Goal: Task Accomplishment & Management: Manage account settings

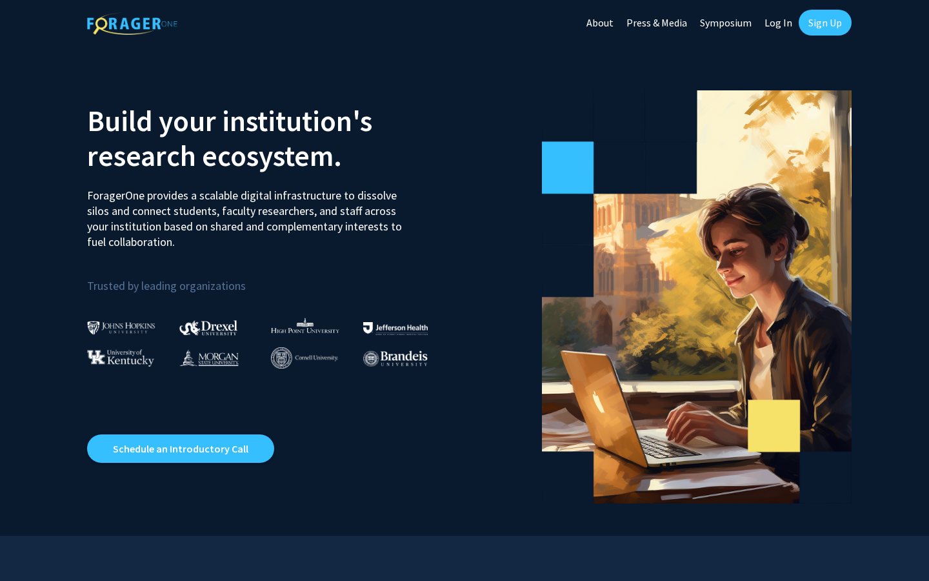
click at [778, 25] on link "Log In" at bounding box center [778, 22] width 41 height 45
select select
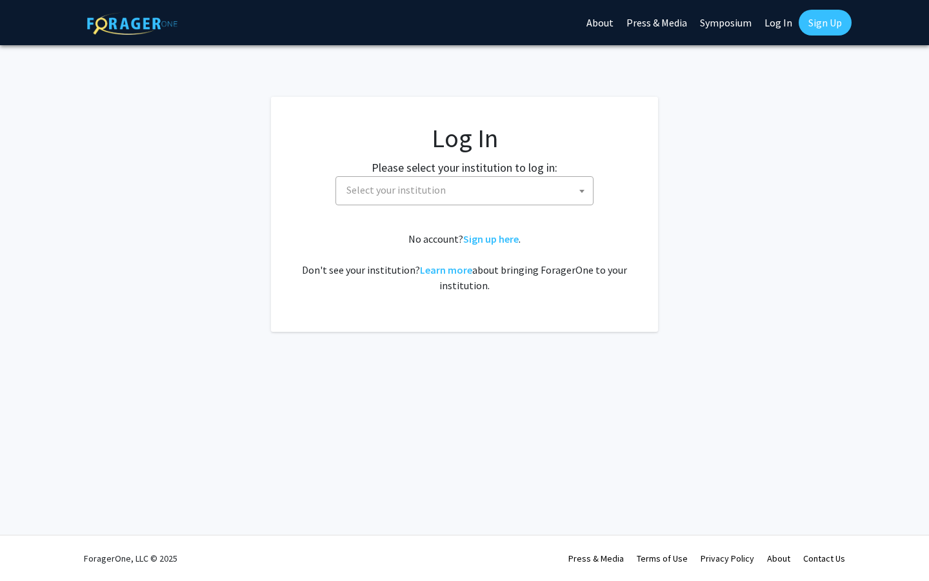
click at [554, 183] on span "Select your institution" at bounding box center [467, 190] width 252 height 26
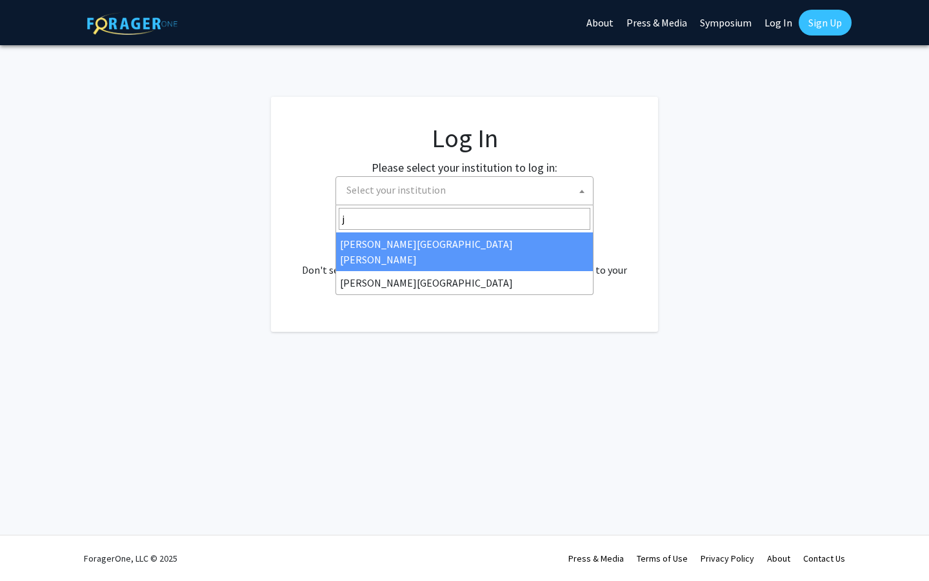
type input "j"
select select "1"
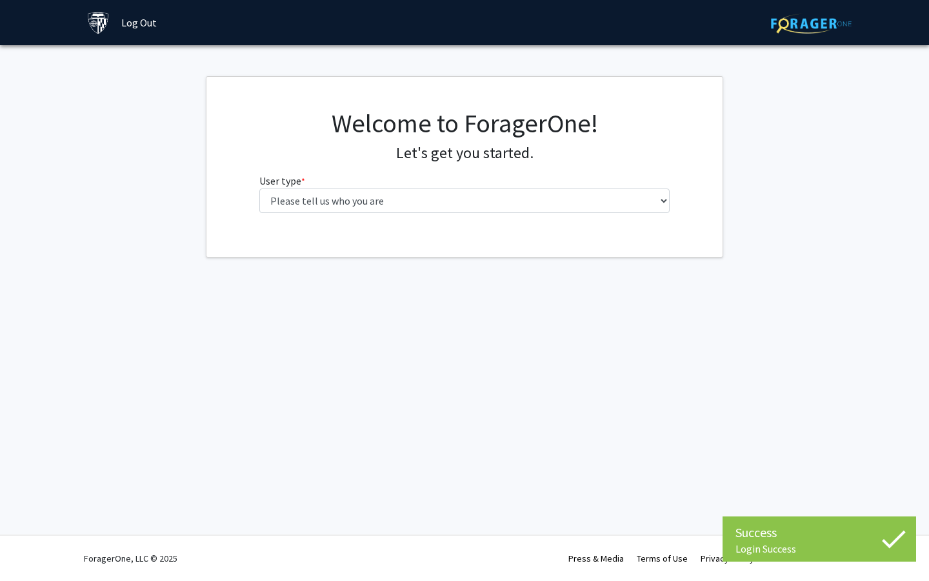
click at [440, 187] on fg-select "User type * required Please tell us who you are Undergraduate Student Master's …" at bounding box center [464, 193] width 411 height 40
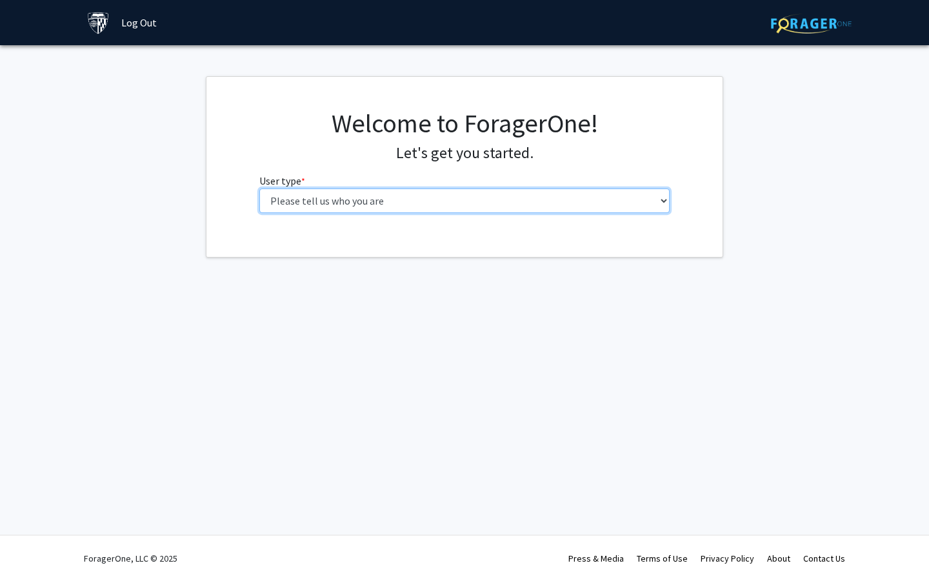
select select "2: masters"
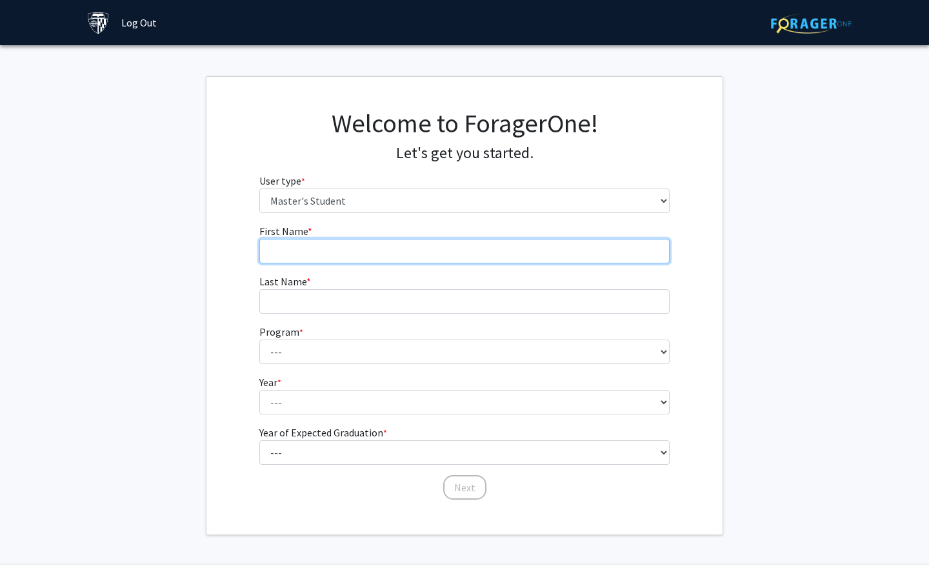
click at [486, 250] on input "First Name * required" at bounding box center [464, 251] width 411 height 25
type input "Bryce"
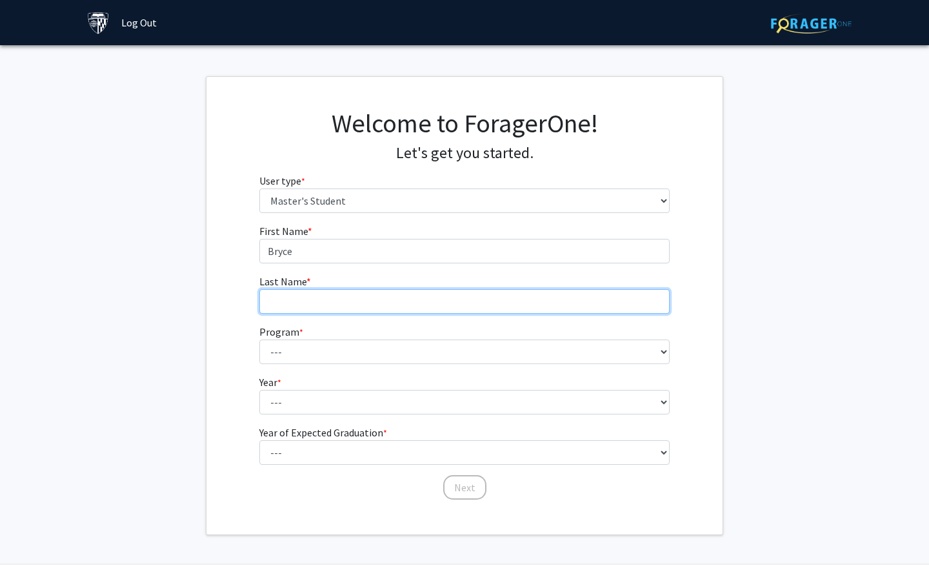
click at [464, 308] on input "Last Name * required" at bounding box center [464, 301] width 411 height 25
type input "[PERSON_NAME]"
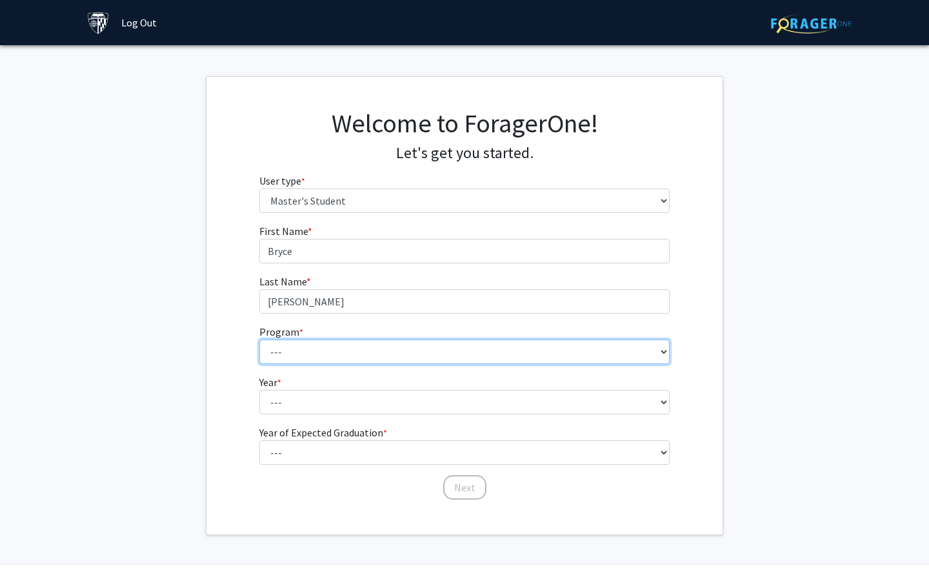
select select "80: 66"
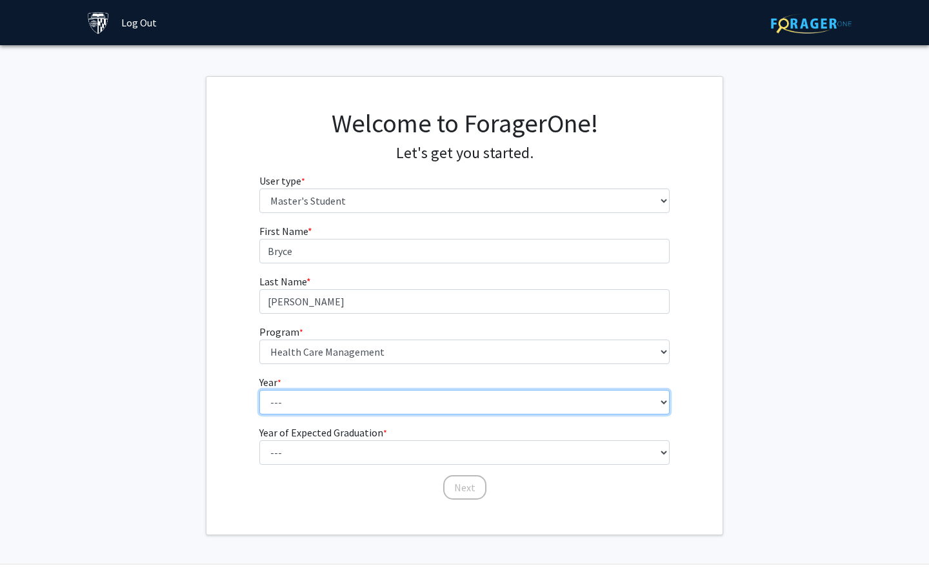
select select "1: first_year"
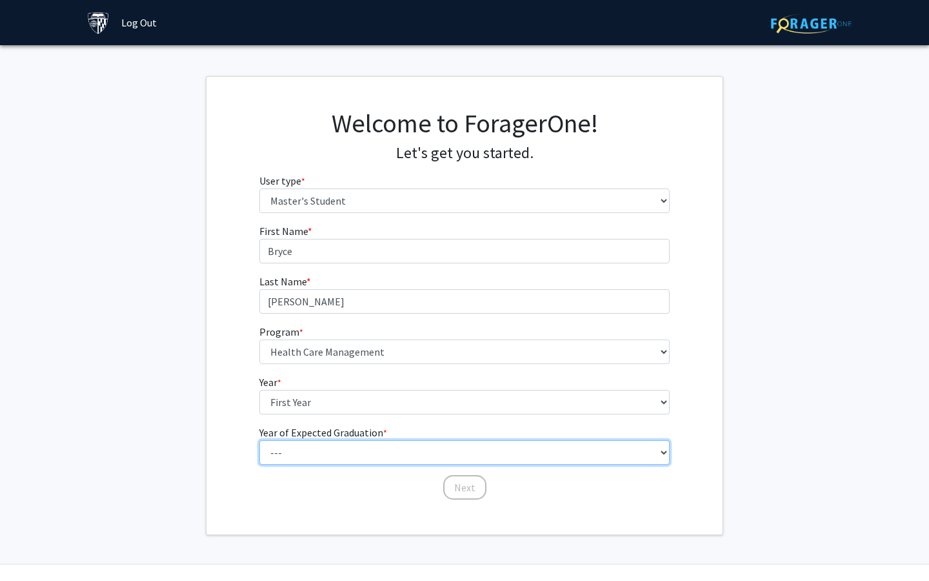
select select "2: 2026"
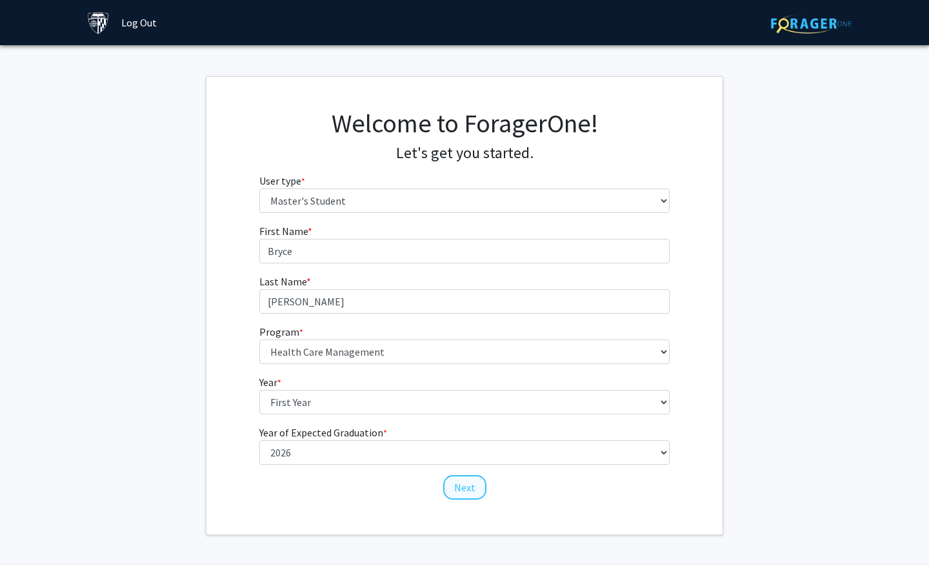
click at [460, 494] on button "Next" at bounding box center [464, 487] width 43 height 25
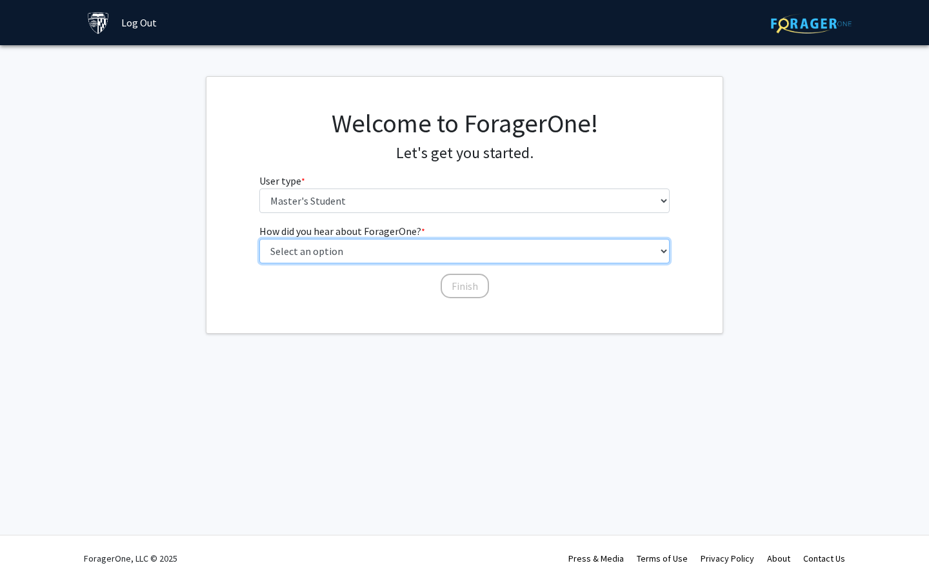
select select "1: peer_recommendation"
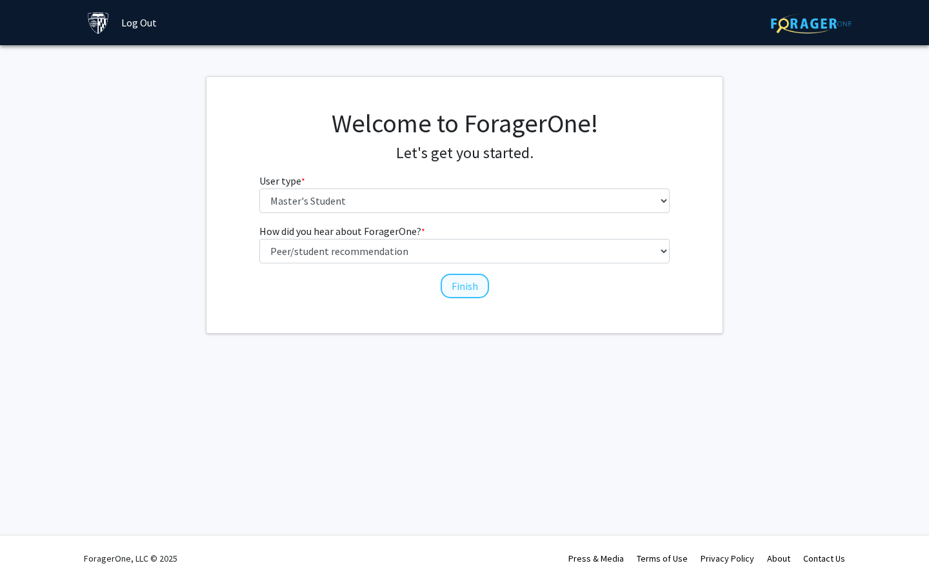
click at [461, 280] on button "Finish" at bounding box center [465, 286] width 48 height 25
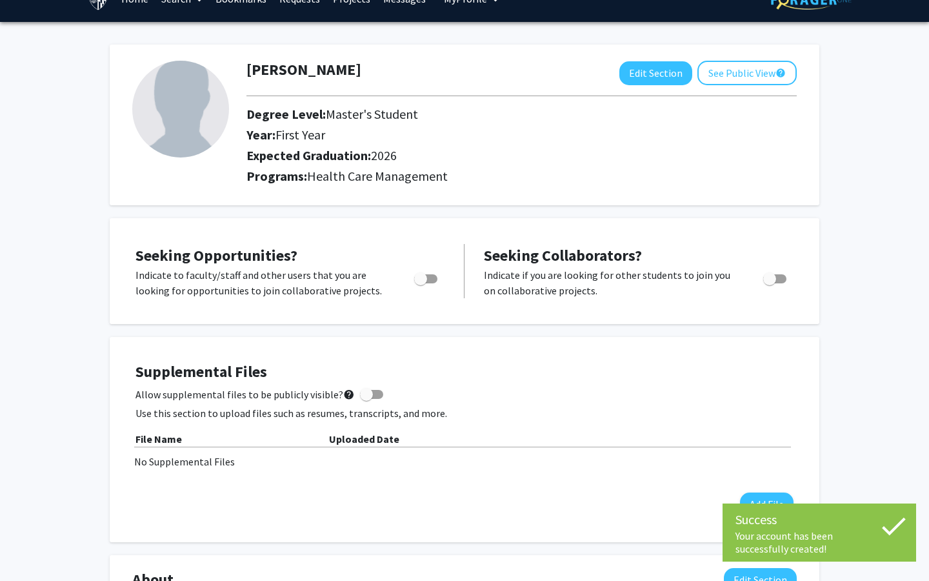
scroll to position [26, 0]
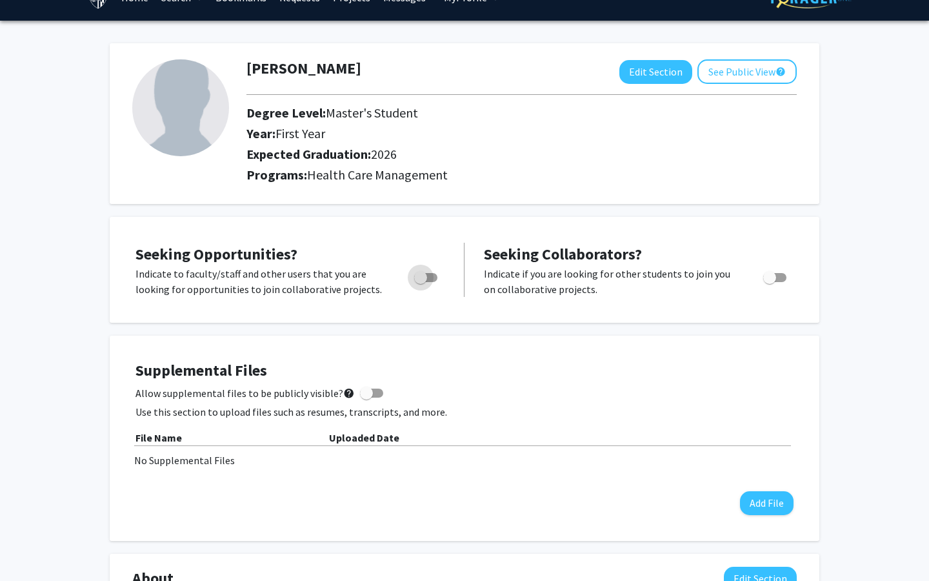
click at [423, 283] on span "Toggle" at bounding box center [420, 277] width 13 height 13
click at [421, 283] on input "Are you actively seeking opportunities?" at bounding box center [420, 282] width 1 height 1
checkbox input "true"
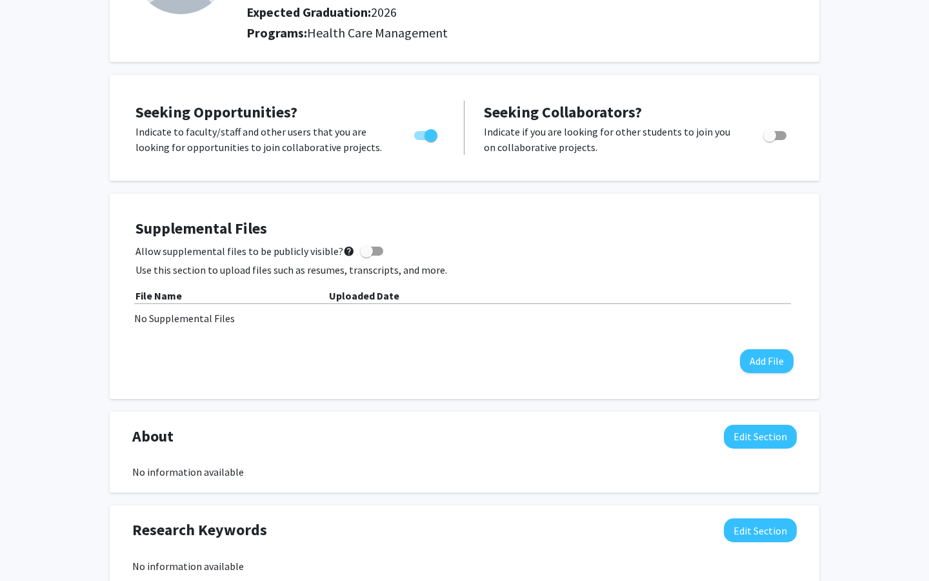
scroll to position [172, 0]
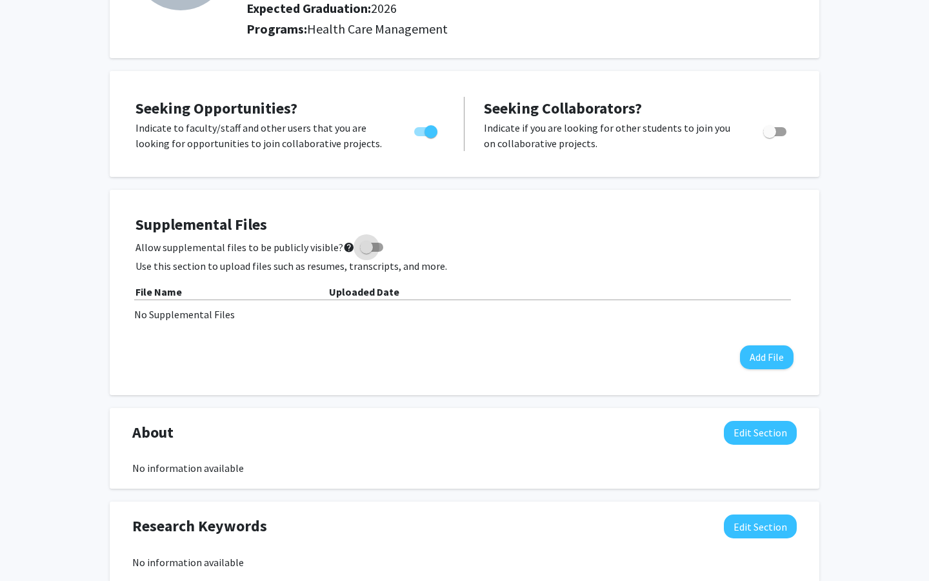
click at [363, 244] on span at bounding box center [366, 247] width 13 height 13
click at [366, 252] on input "Allow supplemental files to be publicly visible? help" at bounding box center [366, 252] width 1 height 1
checkbox input "true"
click at [766, 364] on button "Add File" at bounding box center [767, 357] width 54 height 24
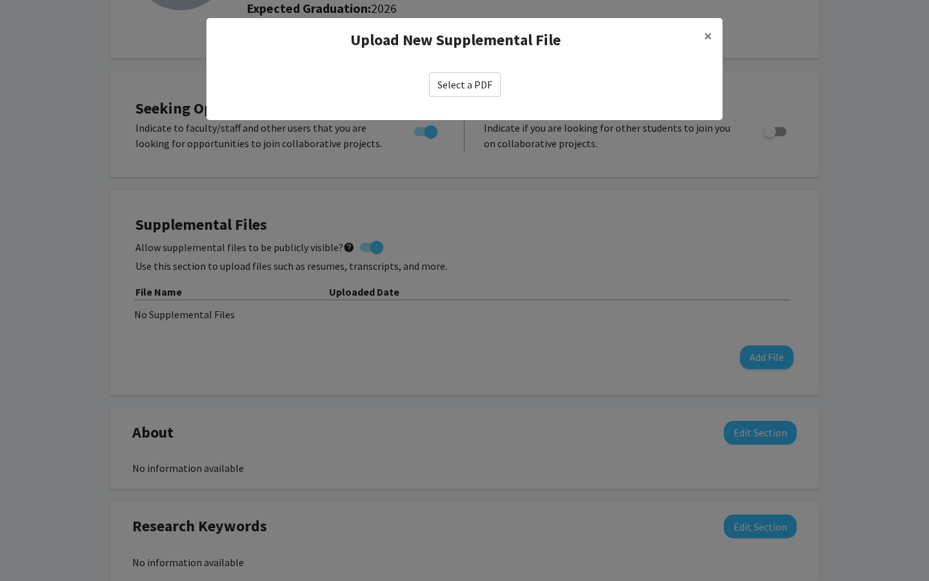
click at [477, 88] on label "Select a PDF" at bounding box center [465, 84] width 72 height 25
click at [0, 0] on input "Select a PDF" at bounding box center [0, 0] width 0 height 0
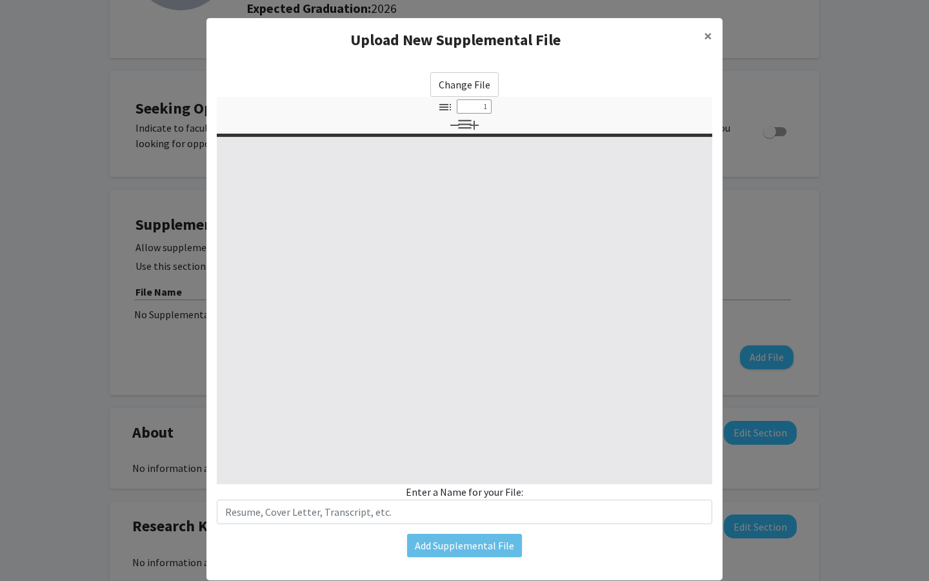
select select "custom"
type input "0"
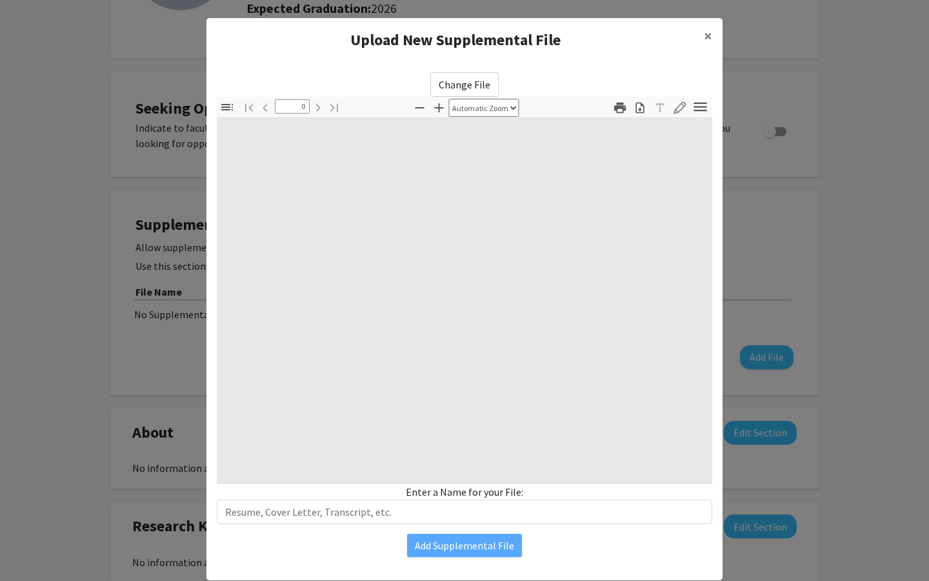
select select "custom"
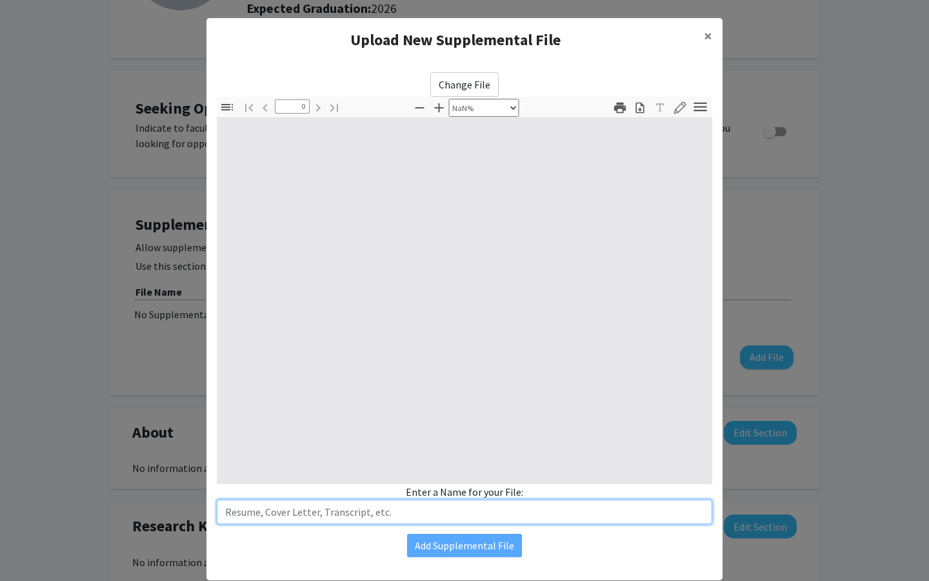
click at [472, 506] on input "text" at bounding box center [465, 511] width 496 height 25
type input "Re"
type input "1"
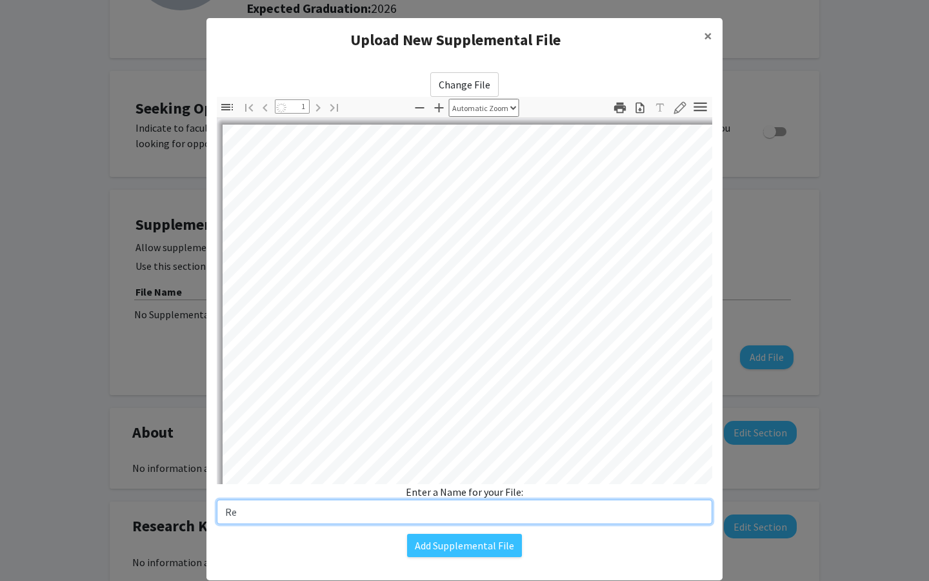
select select "auto"
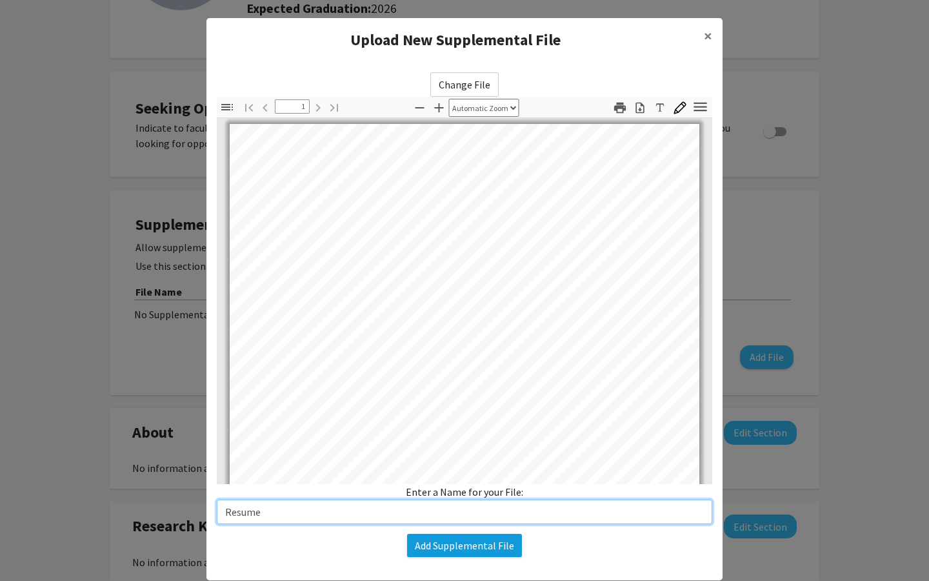
type input "Resume"
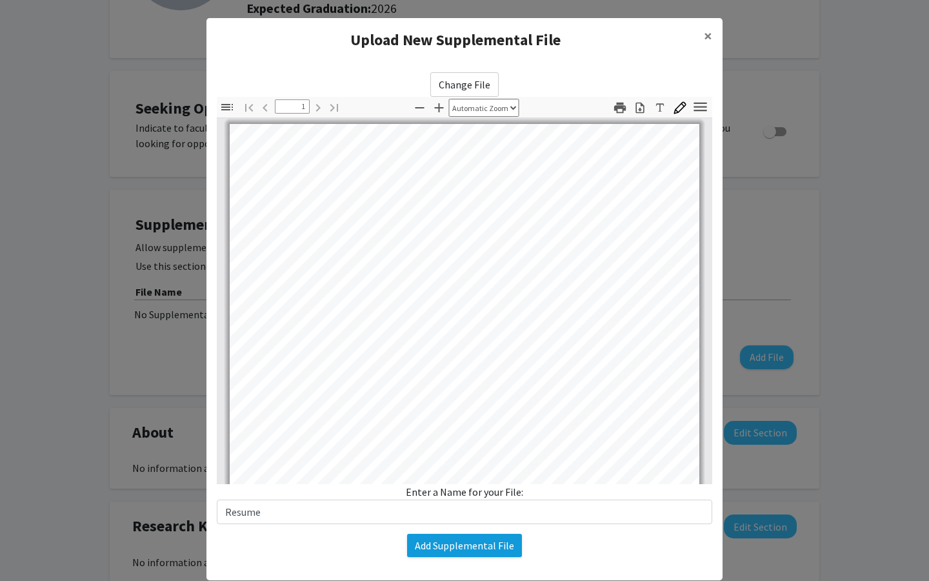
click at [486, 547] on button "Add Supplemental File" at bounding box center [464, 545] width 115 height 23
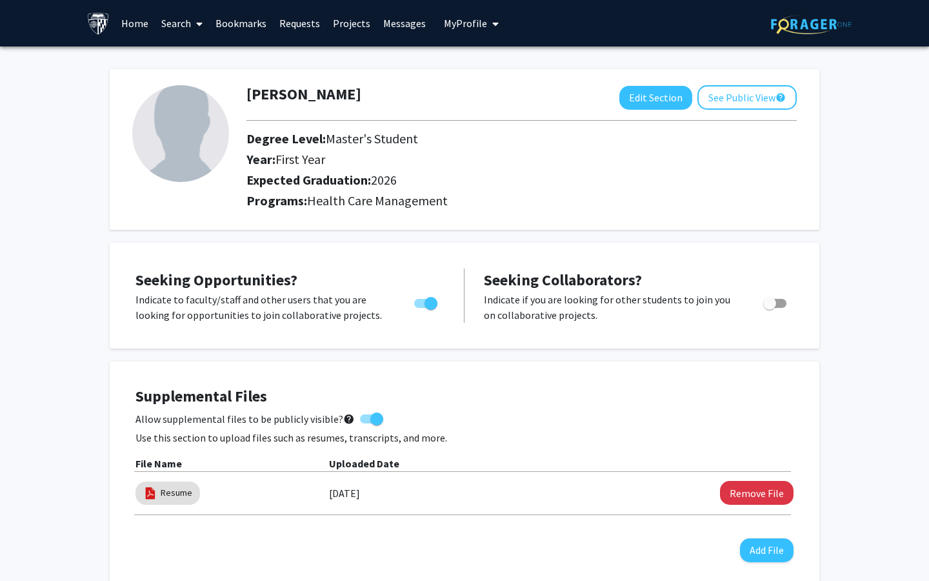
scroll to position [0, 0]
